Goal: Task Accomplishment & Management: Use online tool/utility

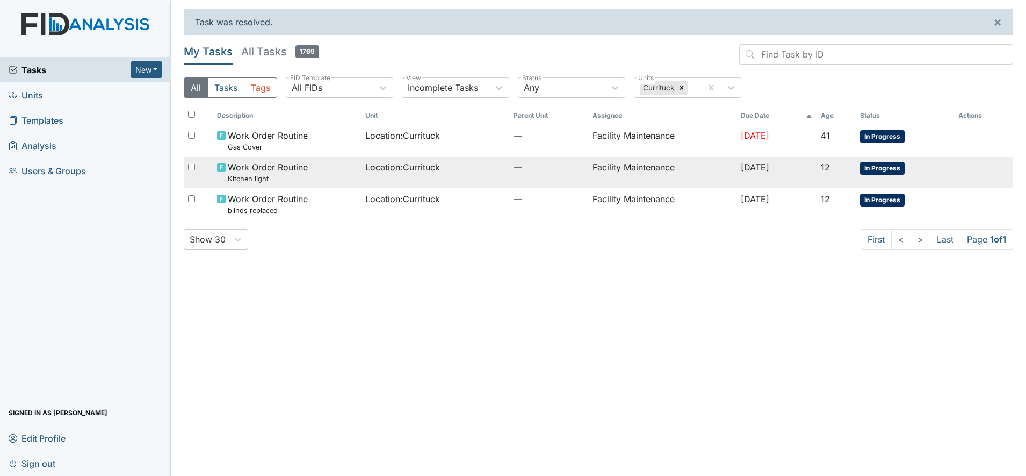
click at [644, 166] on td "Facility Maintenance" at bounding box center [662, 172] width 148 height 32
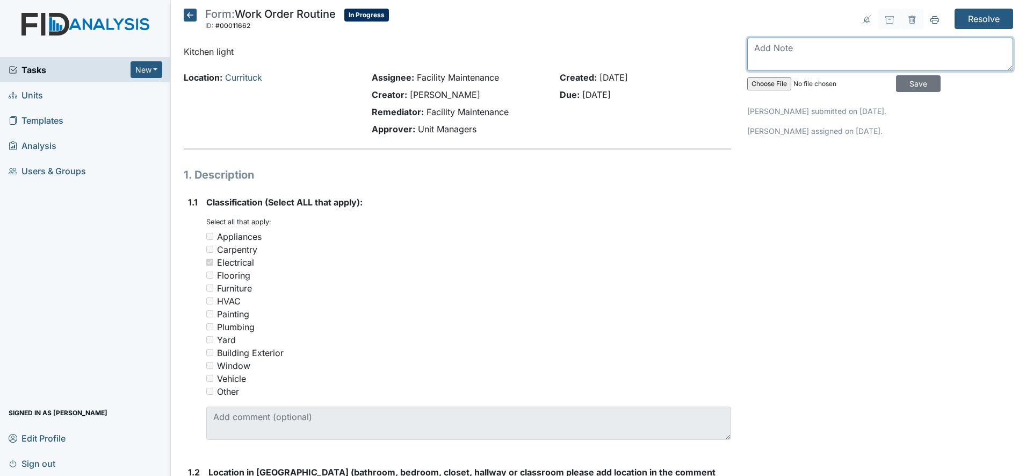
click at [764, 45] on textarea at bounding box center [880, 54] width 266 height 33
type textarea "kitchen light installed"
click at [898, 88] on input "Save" at bounding box center [918, 83] width 45 height 17
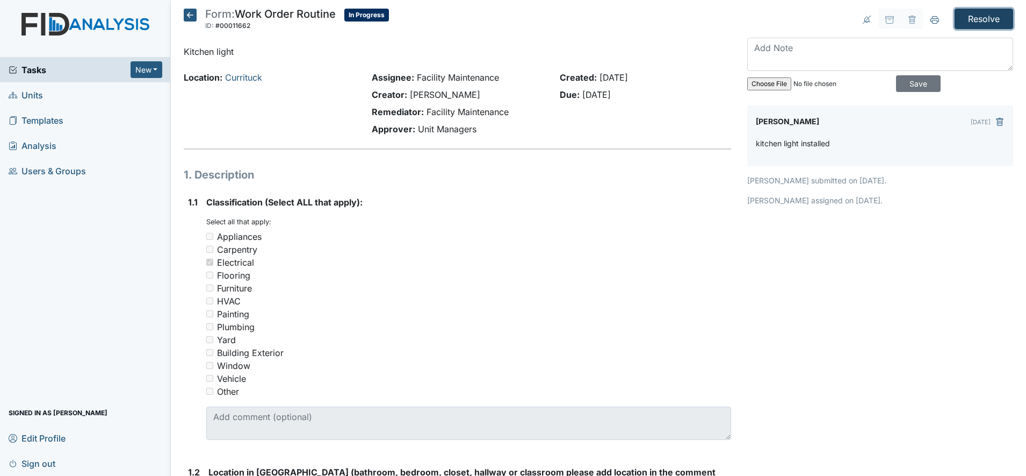
click at [975, 15] on input "Resolve" at bounding box center [984, 19] width 59 height 20
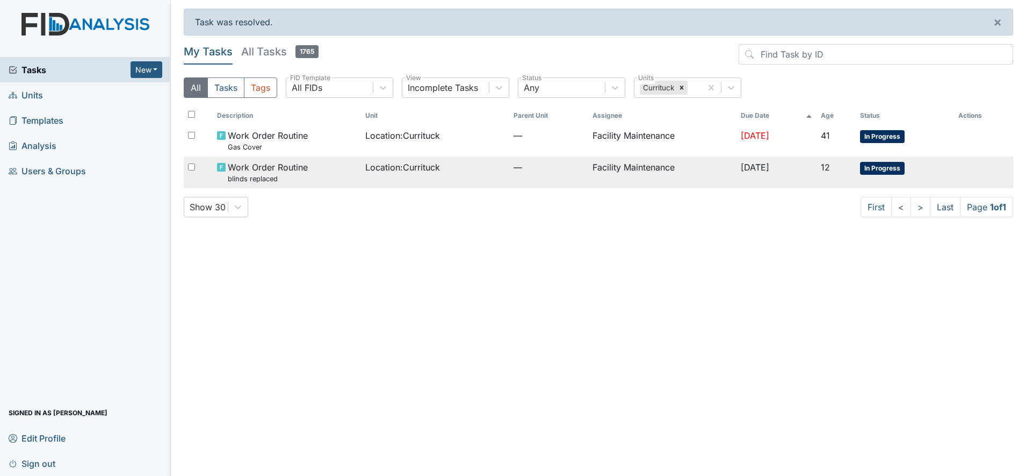
click at [433, 169] on span "Location : Currituck" at bounding box center [402, 167] width 75 height 13
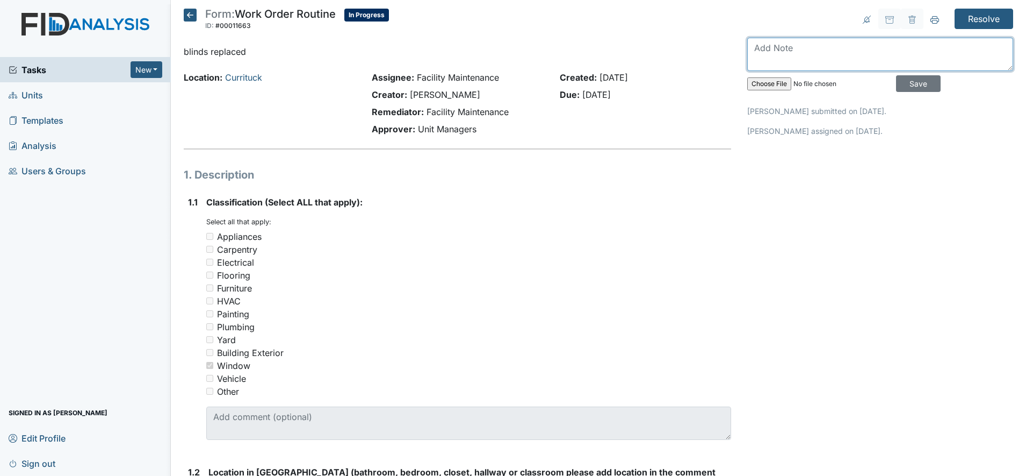
click at [756, 47] on textarea at bounding box center [880, 54] width 266 height 33
type textarea "blinds installed"
click at [896, 76] on input "Save" at bounding box center [918, 83] width 45 height 17
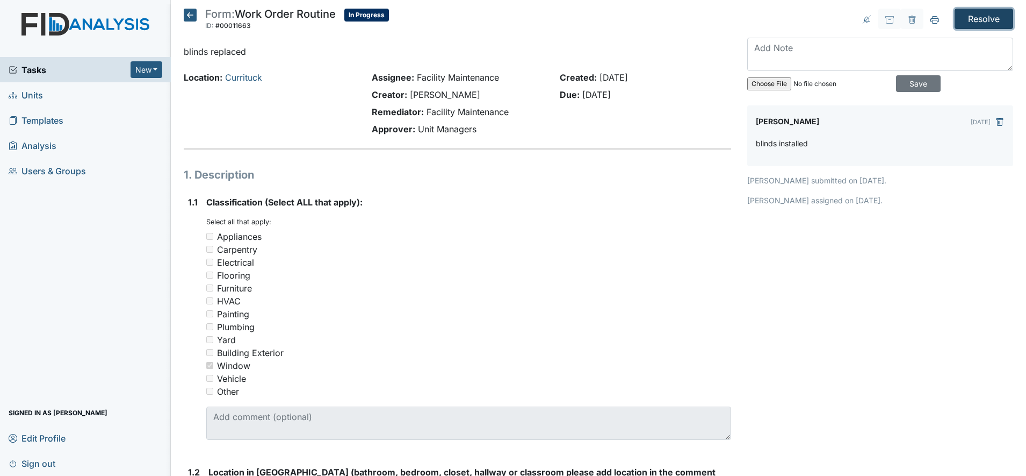
click at [955, 11] on input "Resolve" at bounding box center [984, 19] width 59 height 20
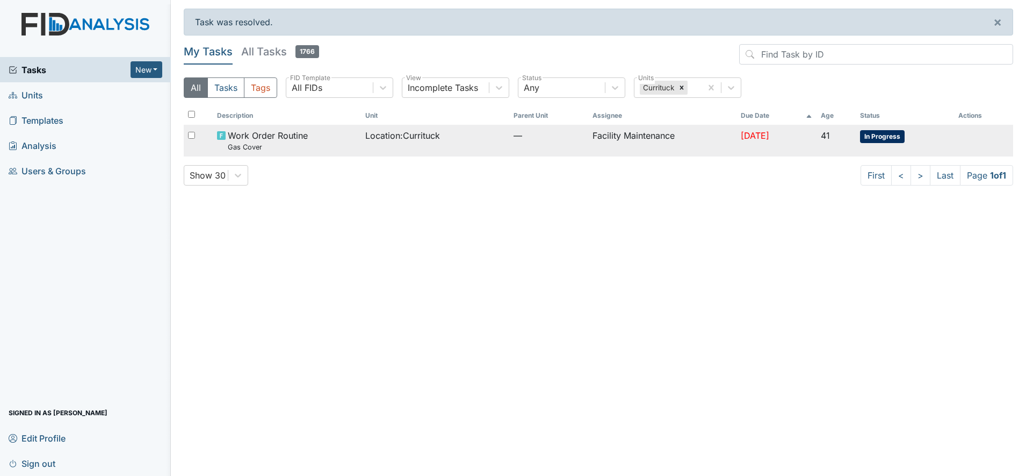
click at [641, 134] on td "Facility Maintenance" at bounding box center [662, 141] width 148 height 32
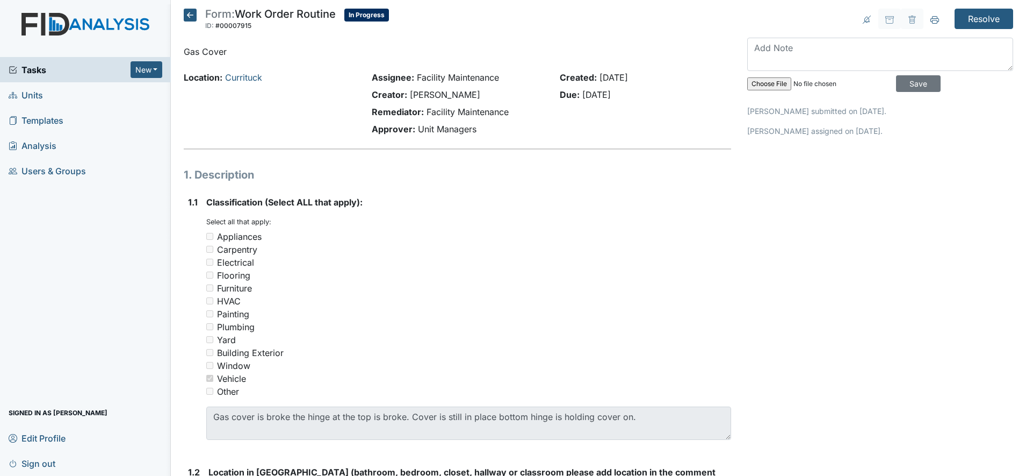
drag, startPoint x: 0, startPoint y: 0, endPoint x: 641, endPoint y: 134, distance: 654.5
click at [641, 134] on div "Created: [DATE] Due: [DATE]" at bounding box center [646, 105] width 188 height 69
